Goal: Task Accomplishment & Management: Use online tool/utility

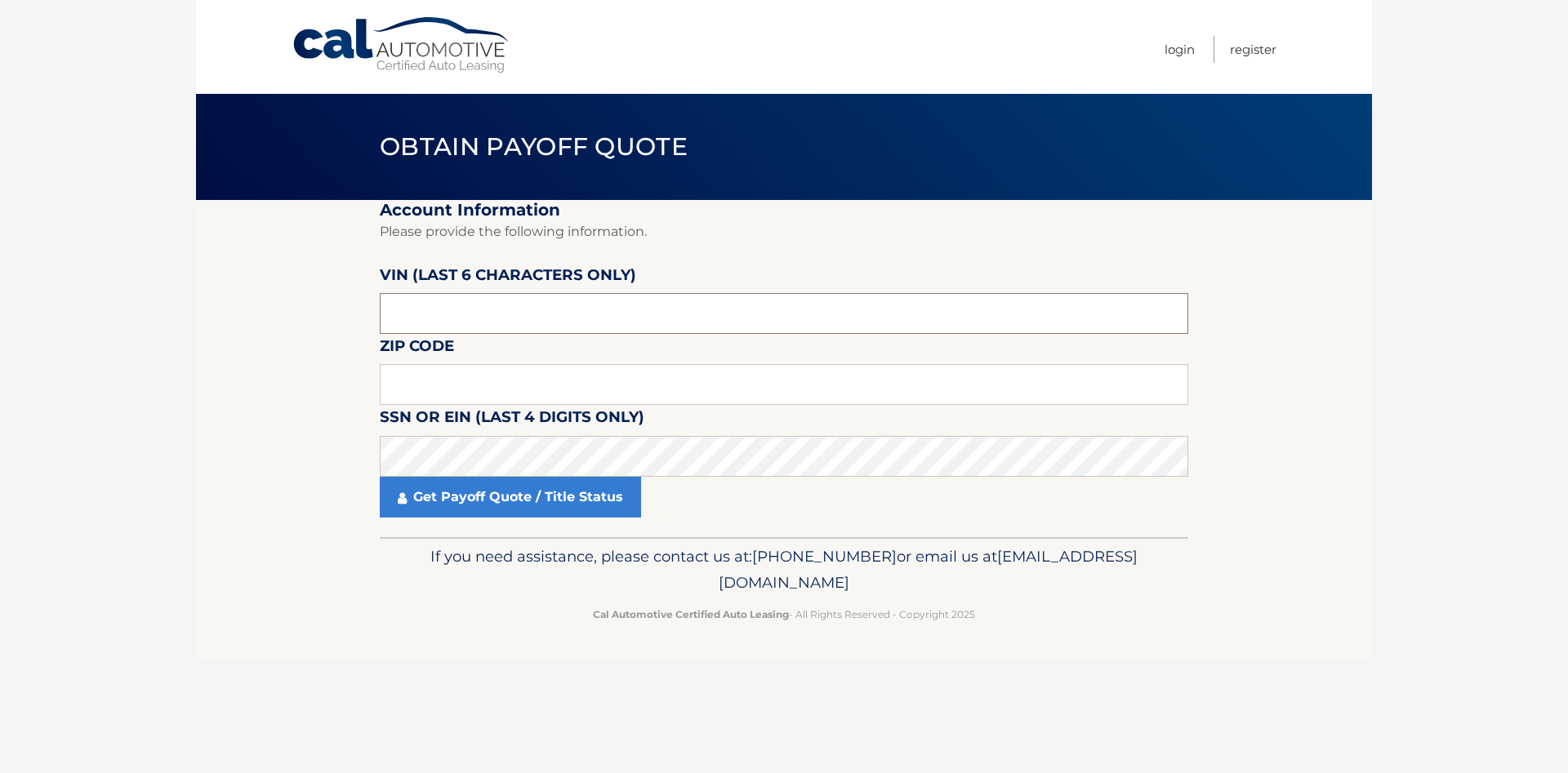
click at [465, 319] on input "text" at bounding box center [784, 314] width 808 height 41
type input "578001"
type input "07457"
click button "For Originating Dealer" at bounding box center [0, 0] width 0 height 0
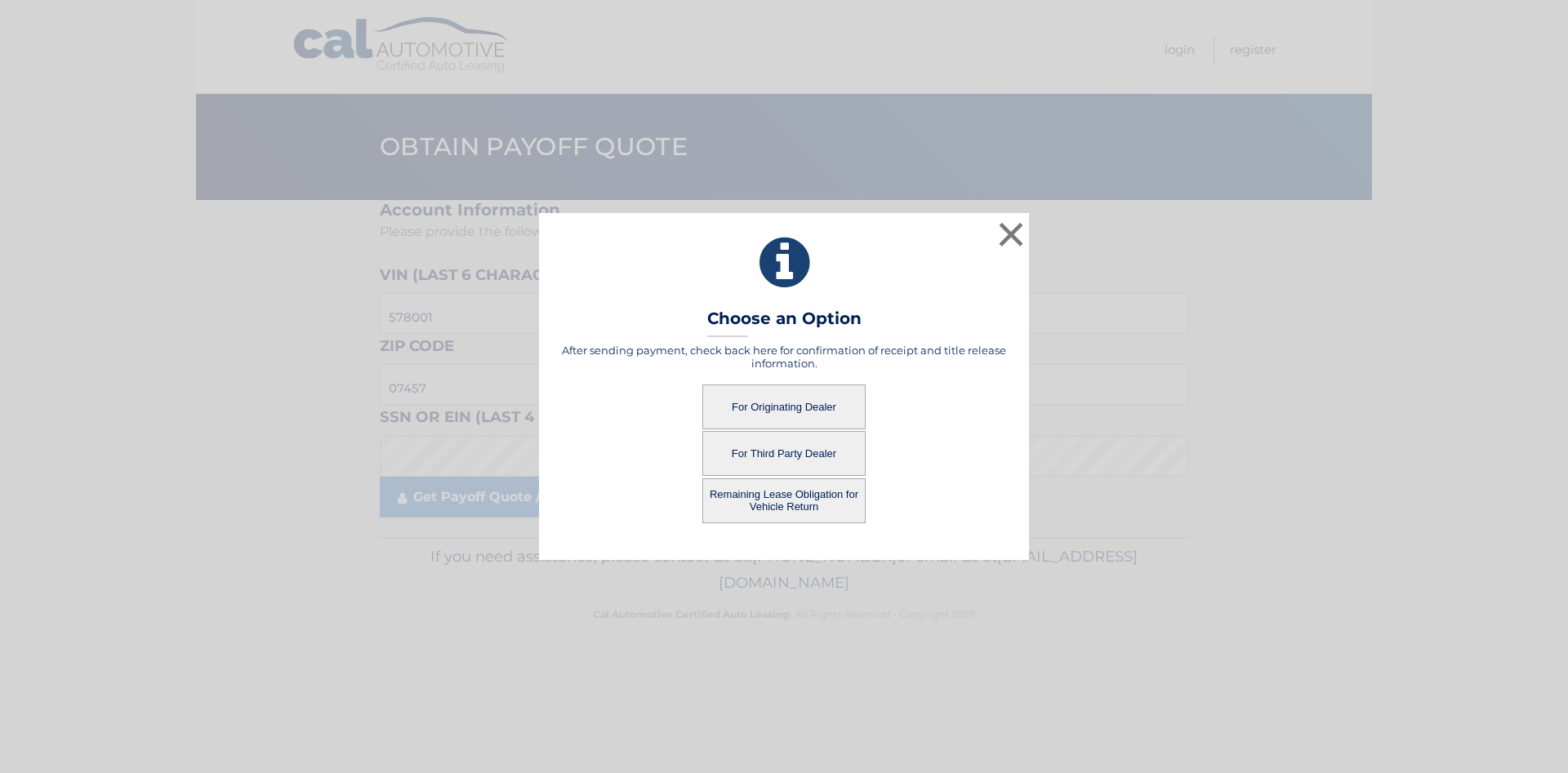
click at [756, 417] on button "For Originating Dealer" at bounding box center [784, 407] width 163 height 45
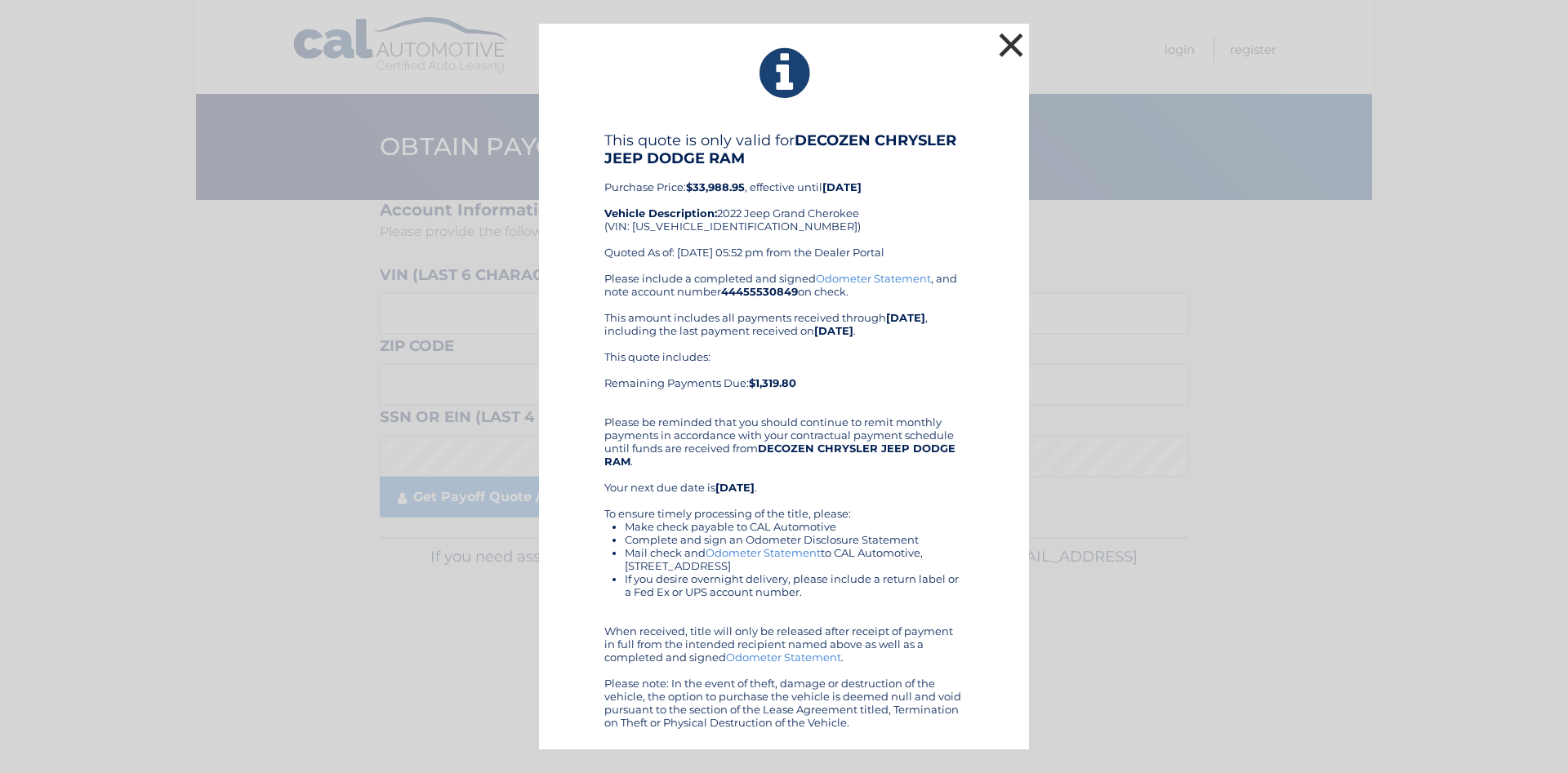
click at [1010, 51] on button "×" at bounding box center [1010, 44] width 33 height 33
